Goal: Find specific page/section: Find specific page/section

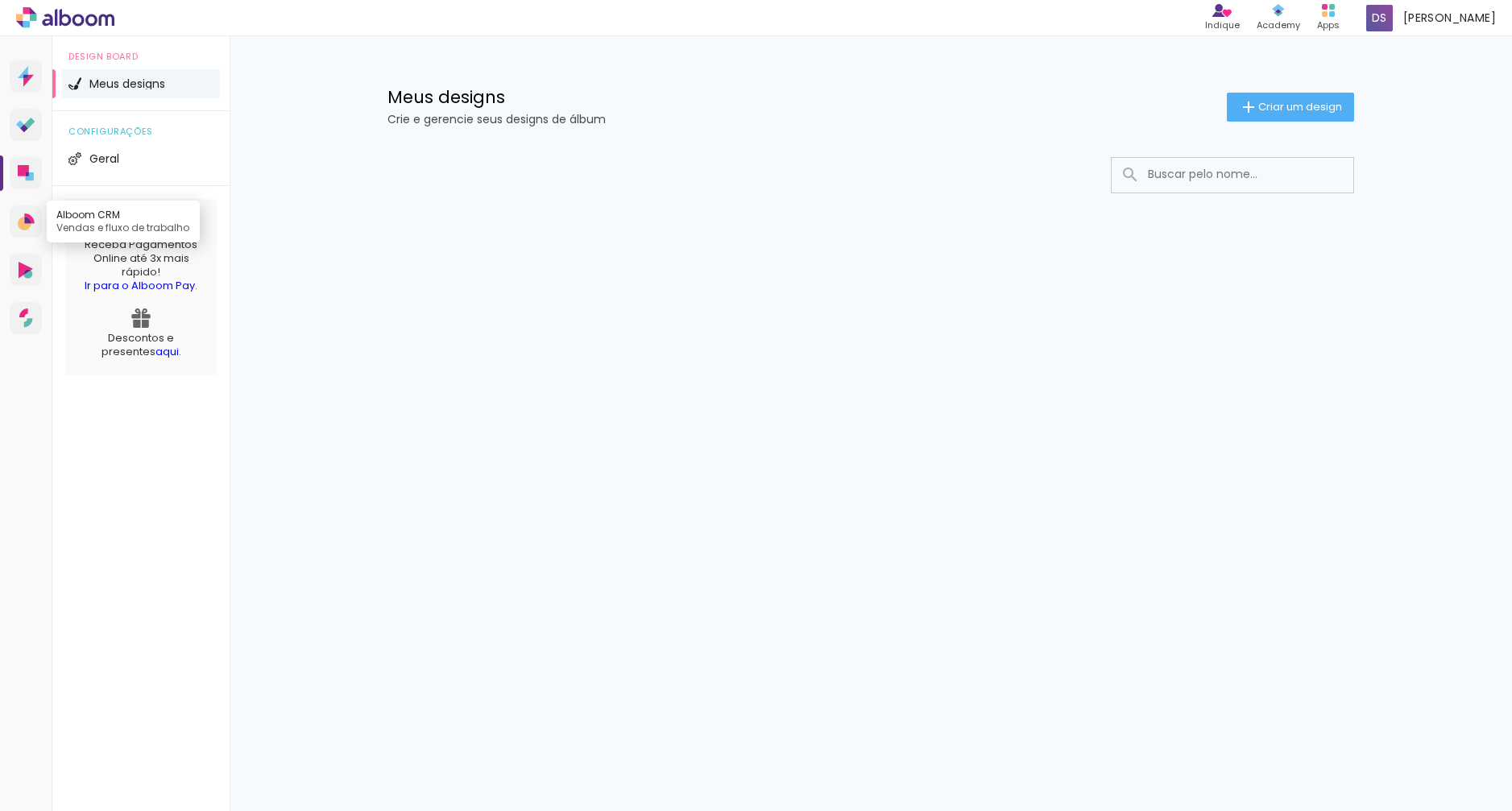
click at [29, 218] on icon at bounding box center [29, 219] width 10 height 10
click at [29, 267] on icon at bounding box center [25, 271] width 15 height 17
